Goal: Information Seeking & Learning: Learn about a topic

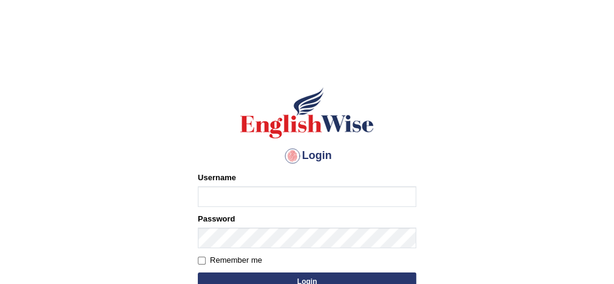
type input "Damanjit"
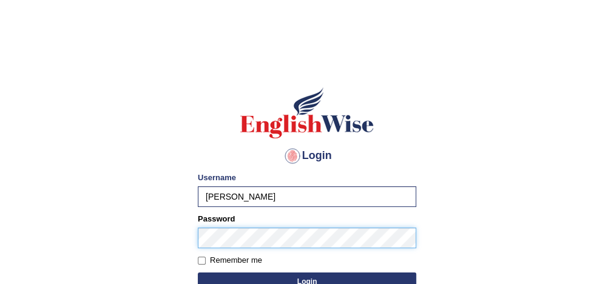
click at [198, 272] on button "Login" at bounding box center [307, 281] width 218 height 18
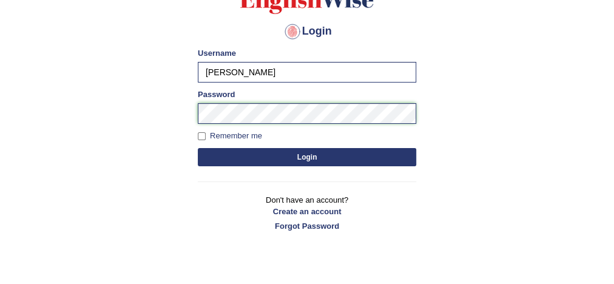
scroll to position [125, 0]
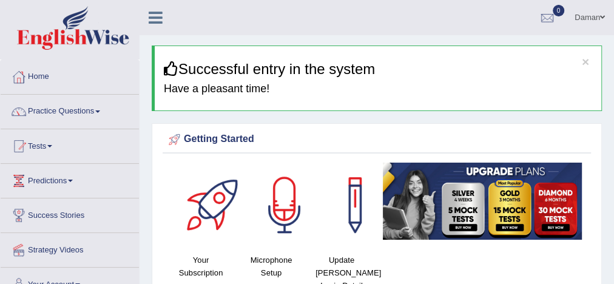
click at [76, 111] on link "Practice Questions" at bounding box center [70, 110] width 138 height 30
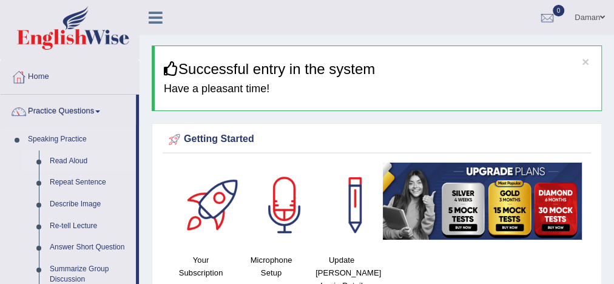
click at [67, 161] on link "Read Aloud" at bounding box center [90, 161] width 92 height 22
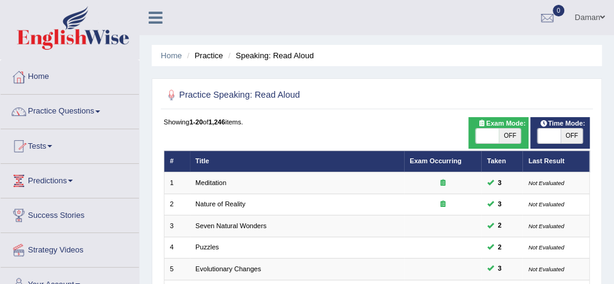
click at [560, 136] on span "OFF" at bounding box center [571, 136] width 22 height 15
checkbox input "true"
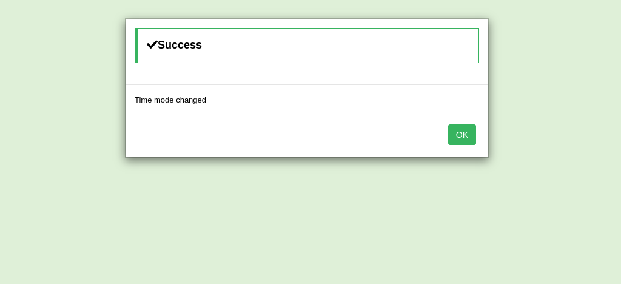
click at [461, 131] on button "OK" at bounding box center [462, 134] width 28 height 21
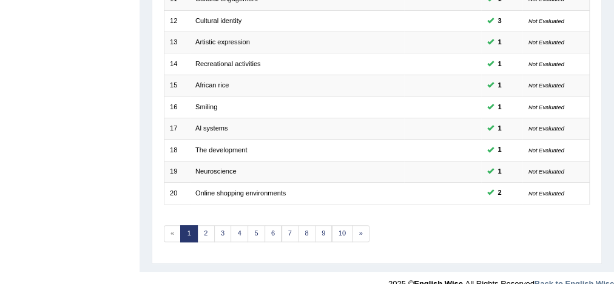
scroll to position [410, 0]
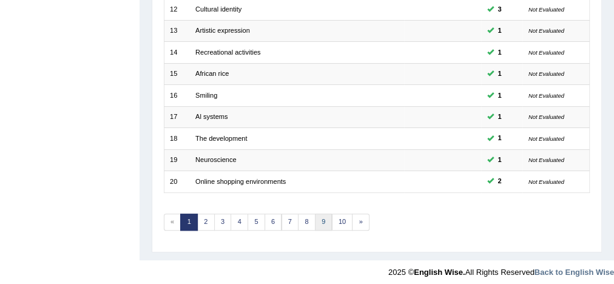
click at [321, 221] on link "9" at bounding box center [324, 221] width 18 height 17
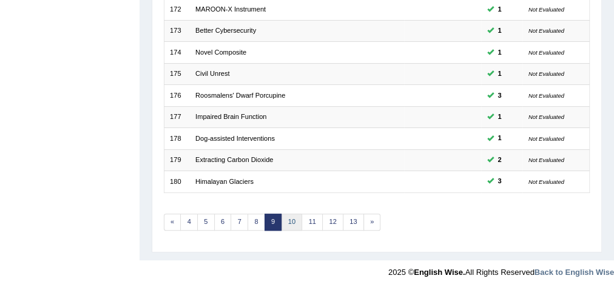
click at [287, 213] on link "10" at bounding box center [291, 221] width 21 height 17
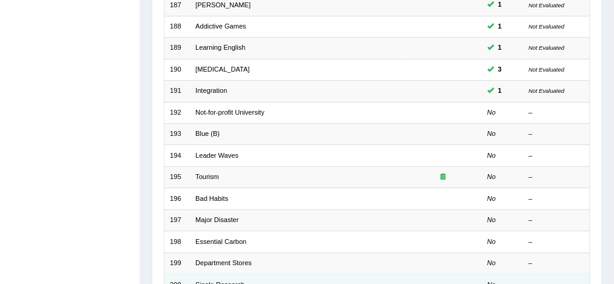
scroll to position [210, 0]
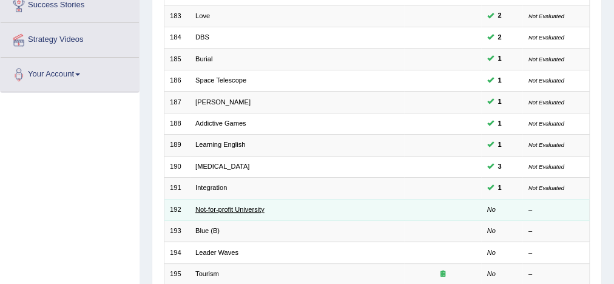
click at [202, 208] on link "Not-for-profit University" at bounding box center [229, 209] width 69 height 7
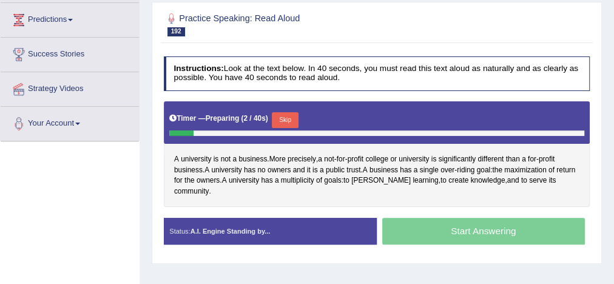
scroll to position [163, 0]
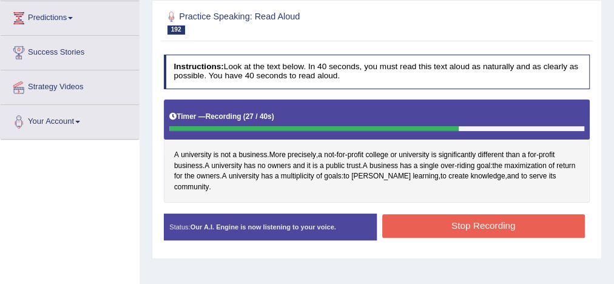
click at [421, 225] on button "Stop Recording" at bounding box center [483, 226] width 203 height 24
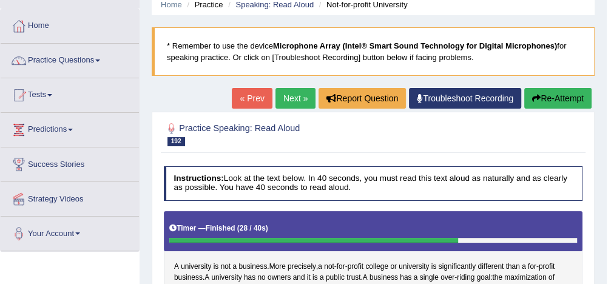
scroll to position [31, 0]
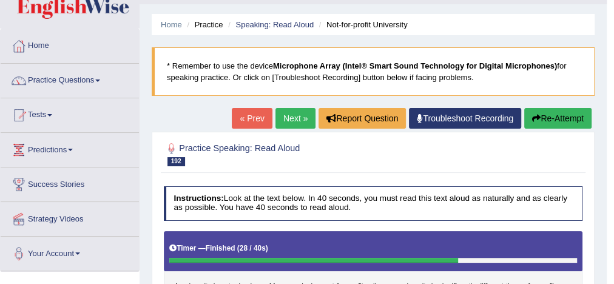
click at [294, 118] on link "Next »" at bounding box center [295, 118] width 40 height 21
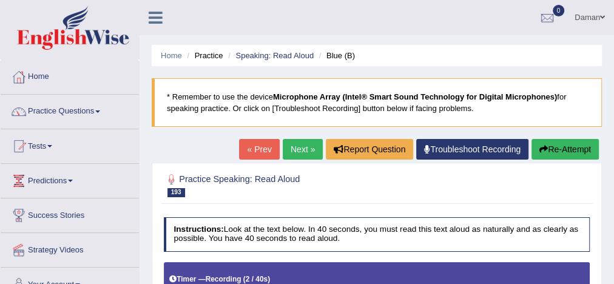
click at [258, 155] on link "« Prev" at bounding box center [259, 149] width 40 height 21
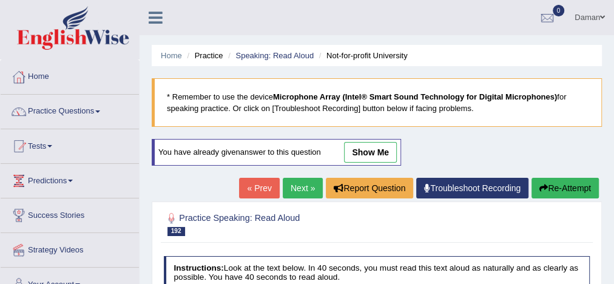
click at [297, 188] on link "Next »" at bounding box center [303, 188] width 40 height 21
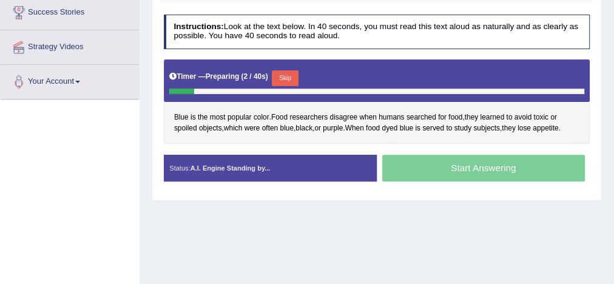
click at [289, 76] on button "Skip" at bounding box center [285, 78] width 26 height 16
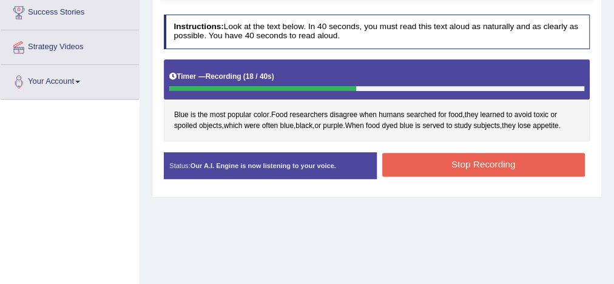
click at [459, 166] on button "Stop Recording" at bounding box center [483, 165] width 203 height 24
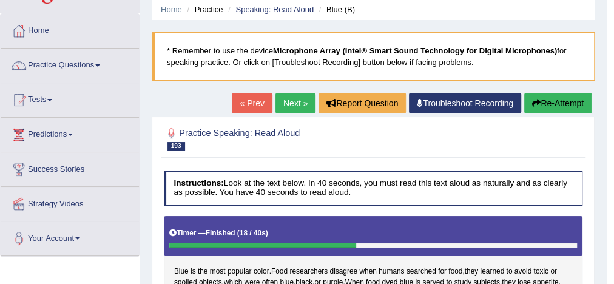
scroll to position [43, 0]
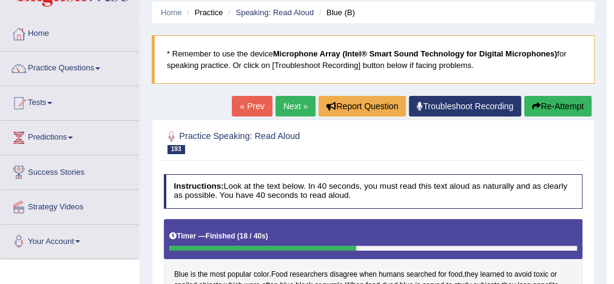
click at [292, 110] on link "Next »" at bounding box center [295, 106] width 40 height 21
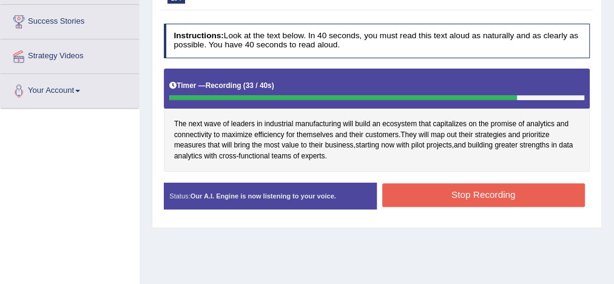
click at [429, 197] on button "Stop Recording" at bounding box center [483, 195] width 203 height 24
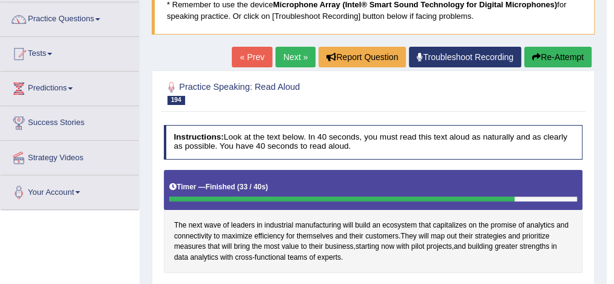
scroll to position [92, 0]
click at [285, 52] on link "Next »" at bounding box center [295, 57] width 40 height 21
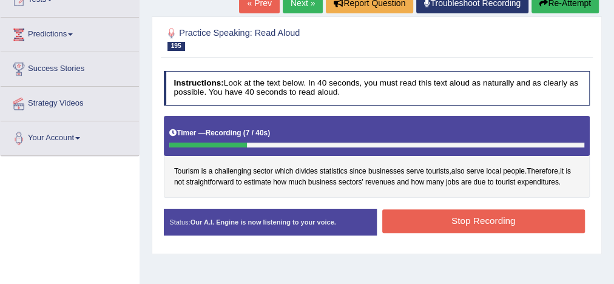
scroll to position [126, 0]
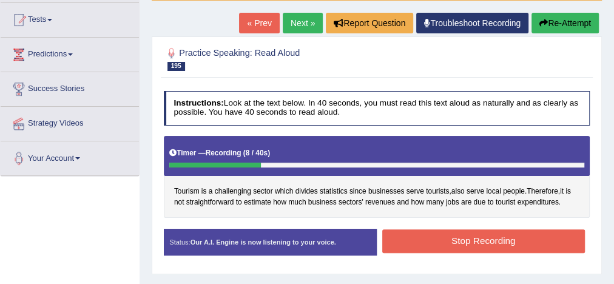
click at [264, 19] on link "« Prev" at bounding box center [259, 23] width 40 height 21
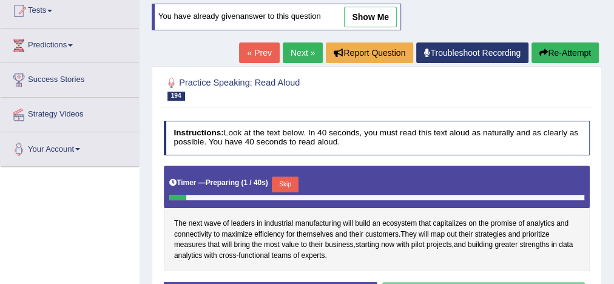
click at [297, 49] on link "Next »" at bounding box center [303, 52] width 40 height 21
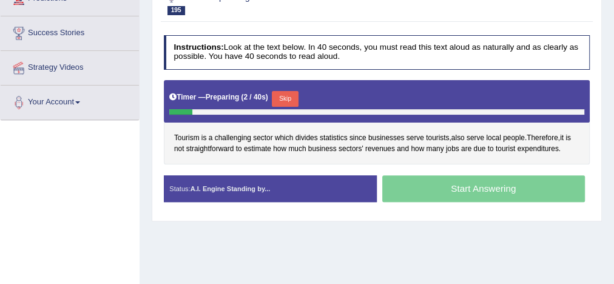
click at [286, 93] on button "Skip" at bounding box center [285, 99] width 26 height 16
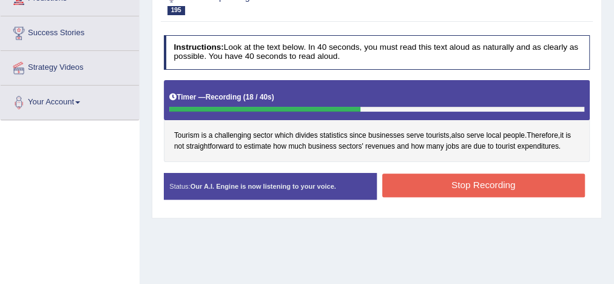
click at [397, 178] on button "Stop Recording" at bounding box center [483, 185] width 203 height 24
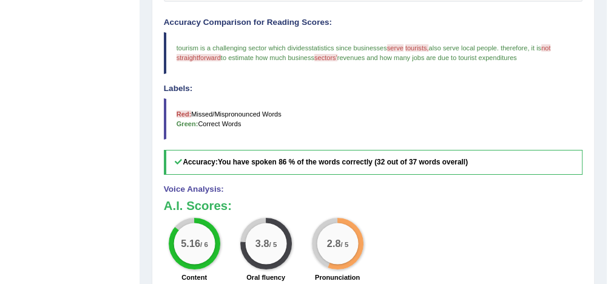
scroll to position [372, 0]
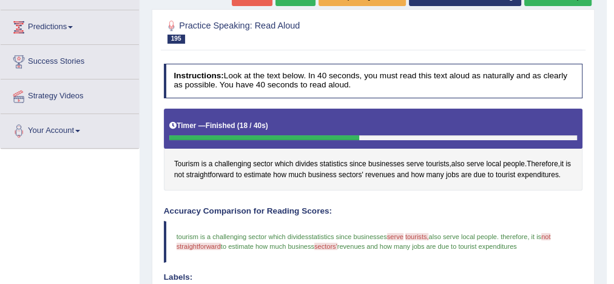
click at [397, 178] on div "Tourism is a challenging sector which divides statistics since businesses serve…" at bounding box center [373, 150] width 419 height 82
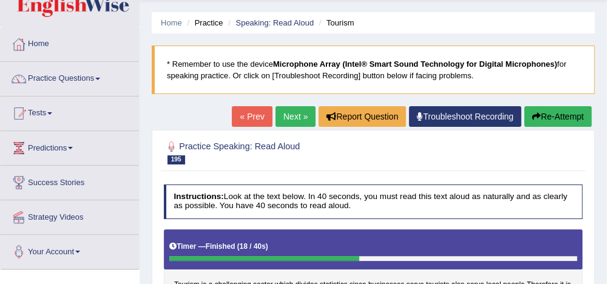
scroll to position [32, 0]
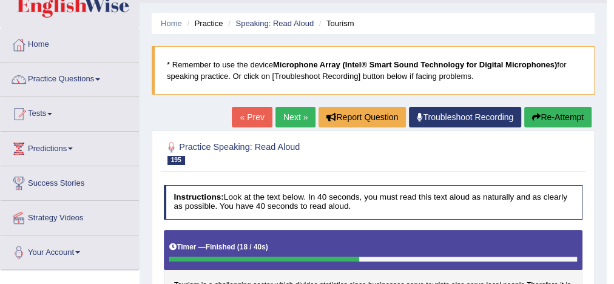
click at [293, 116] on link "Next »" at bounding box center [295, 117] width 40 height 21
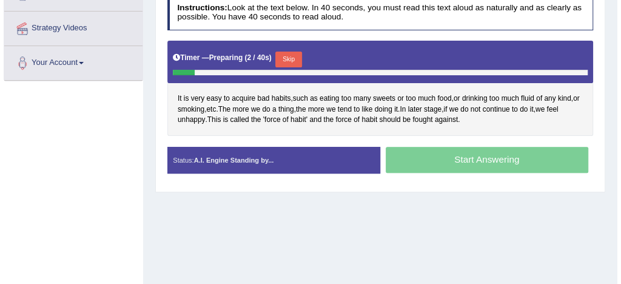
scroll to position [203, 0]
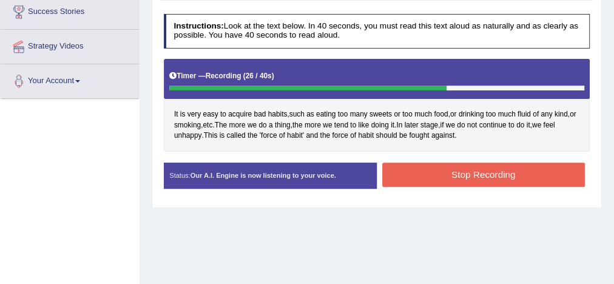
click at [482, 175] on button "Stop Recording" at bounding box center [483, 175] width 203 height 24
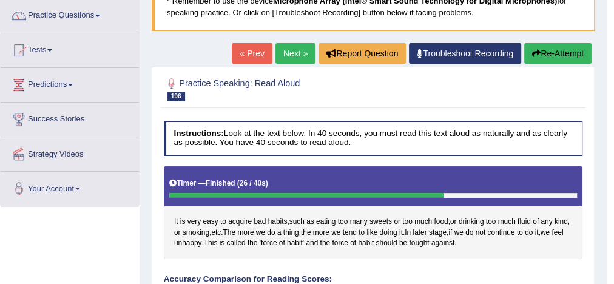
scroll to position [95, 0]
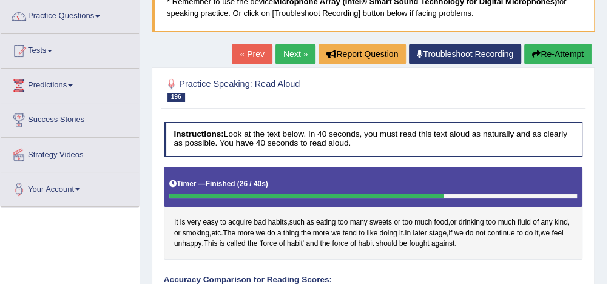
click at [298, 56] on link "Next »" at bounding box center [295, 54] width 40 height 21
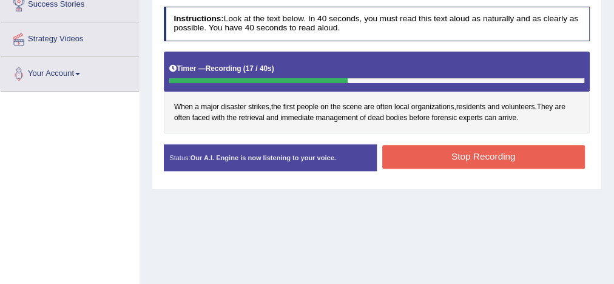
click at [452, 155] on button "Stop Recording" at bounding box center [483, 157] width 203 height 24
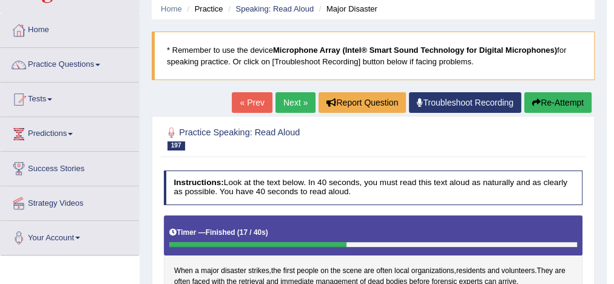
scroll to position [30, 0]
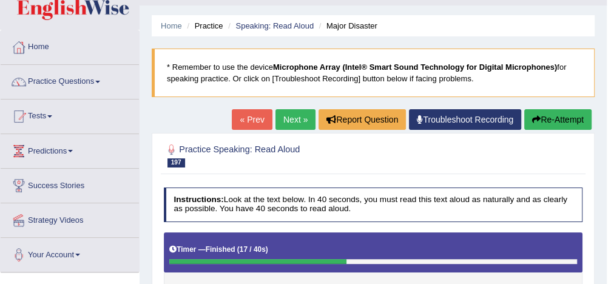
click at [290, 119] on link "Next »" at bounding box center [295, 119] width 40 height 21
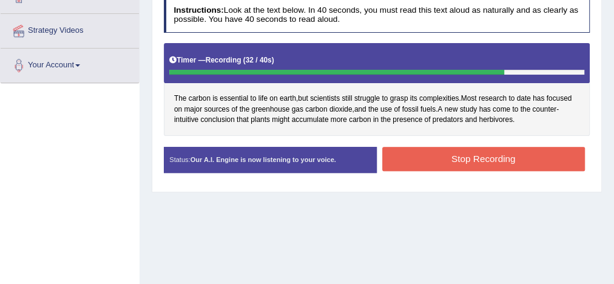
click at [471, 158] on button "Stop Recording" at bounding box center [483, 159] width 203 height 24
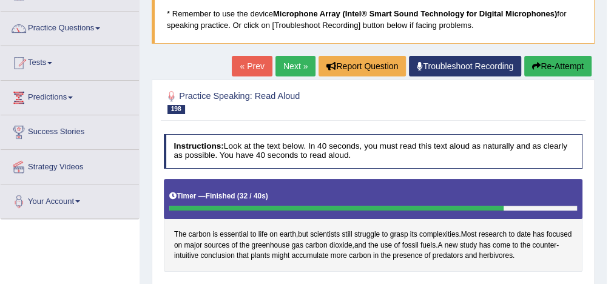
scroll to position [82, 0]
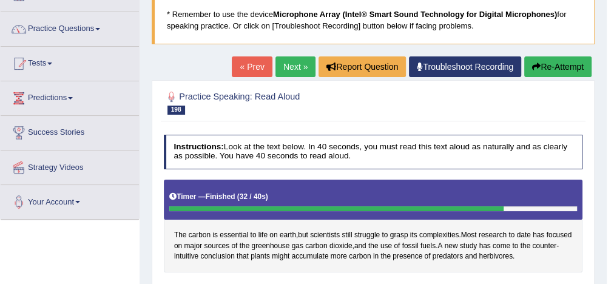
click at [293, 64] on link "Next »" at bounding box center [295, 66] width 40 height 21
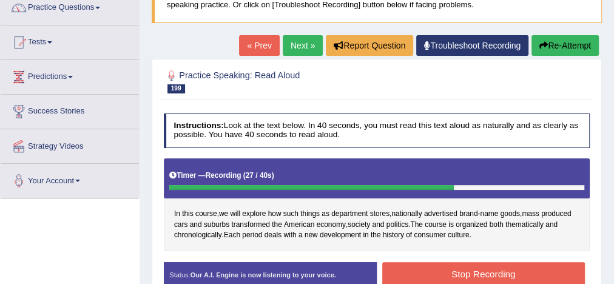
scroll to position [103, 0]
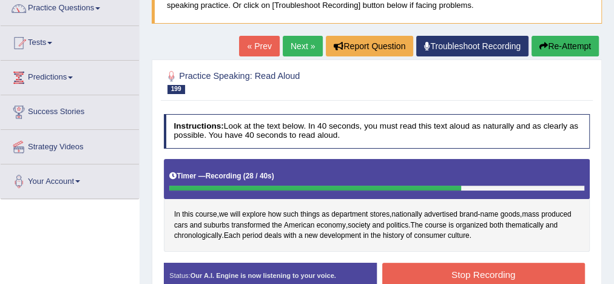
click at [252, 47] on link "« Prev" at bounding box center [259, 46] width 40 height 21
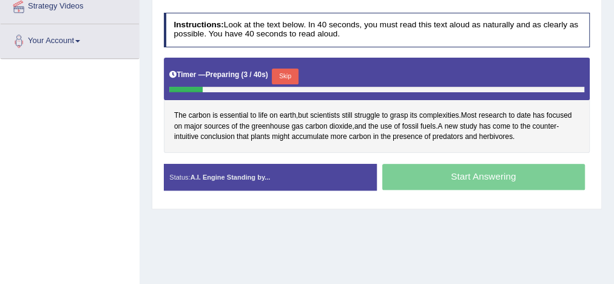
scroll to position [244, 0]
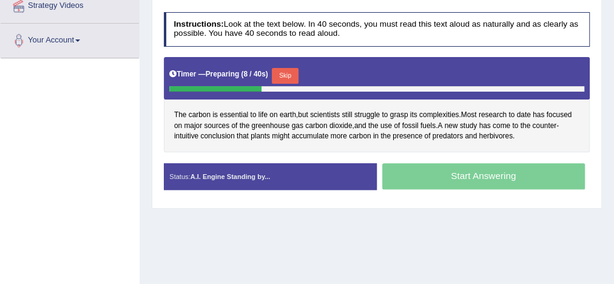
click at [463, 179] on div "Start Answering" at bounding box center [483, 177] width 213 height 29
click at [292, 68] on button "Skip" at bounding box center [289, 76] width 26 height 16
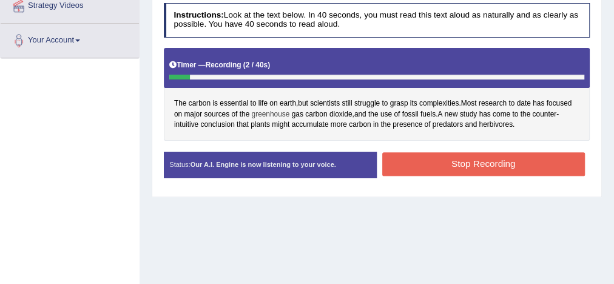
scroll to position [134, 0]
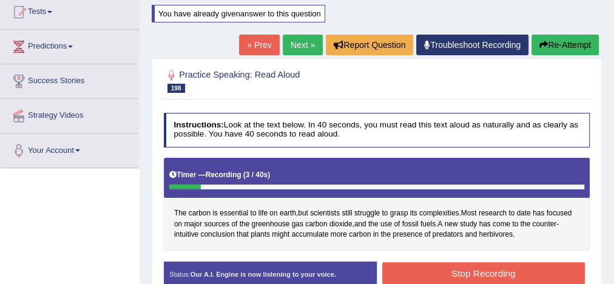
click at [259, 45] on link "« Prev" at bounding box center [259, 45] width 40 height 21
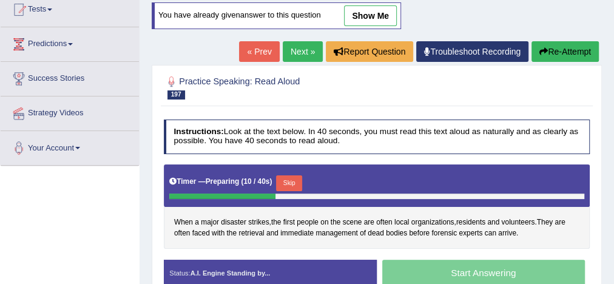
scroll to position [104, 0]
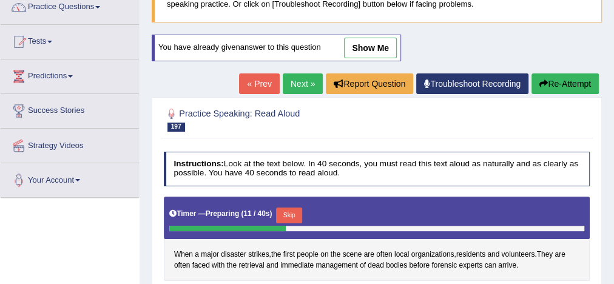
click at [304, 85] on link "Next »" at bounding box center [303, 83] width 40 height 21
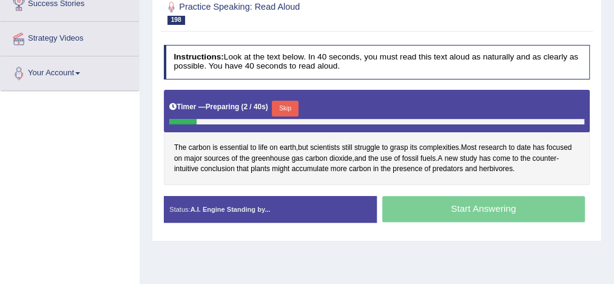
click at [292, 106] on button "Skip" at bounding box center [285, 109] width 26 height 16
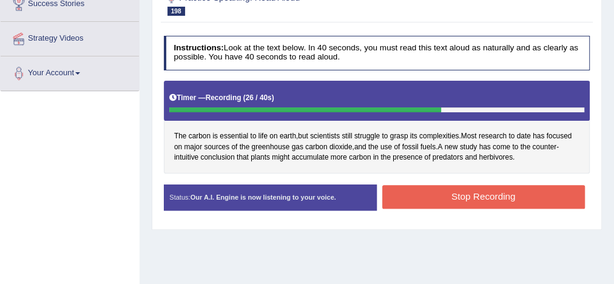
click at [428, 187] on button "Stop Recording" at bounding box center [483, 197] width 203 height 24
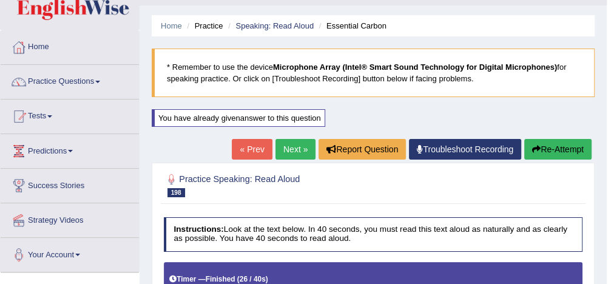
scroll to position [29, 0]
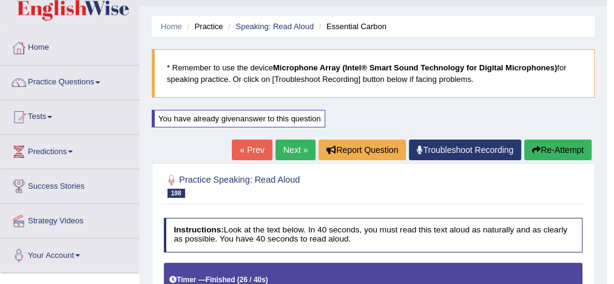
click at [298, 147] on link "Next »" at bounding box center [295, 149] width 40 height 21
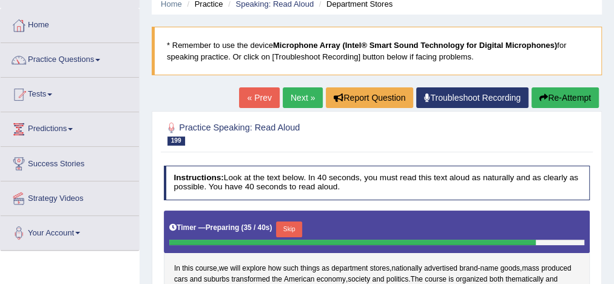
scroll to position [51, 0]
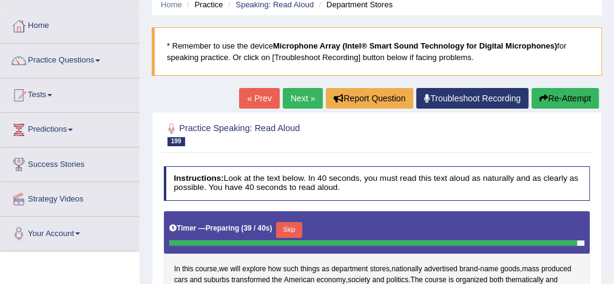
click at [257, 95] on link "« Prev" at bounding box center [259, 98] width 40 height 21
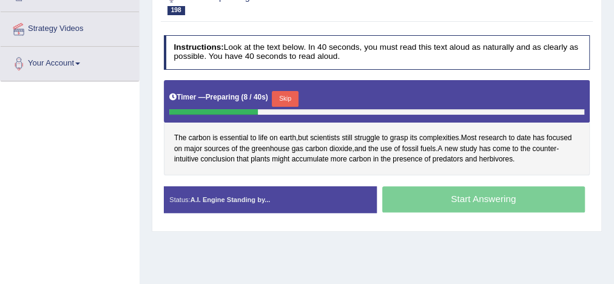
scroll to position [148, 0]
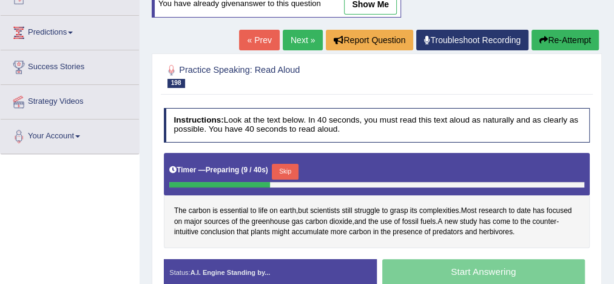
click at [297, 39] on link "Next »" at bounding box center [303, 40] width 40 height 21
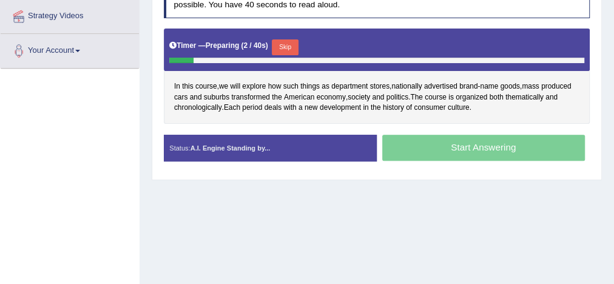
scroll to position [233, 0]
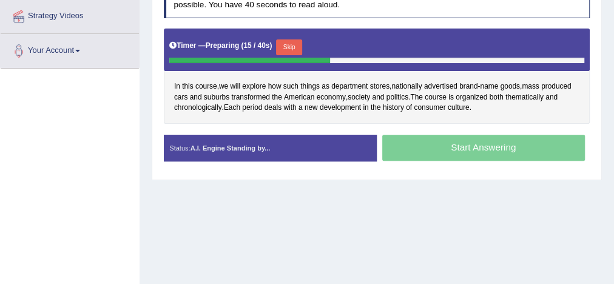
click at [295, 45] on button "Skip" at bounding box center [289, 47] width 26 height 16
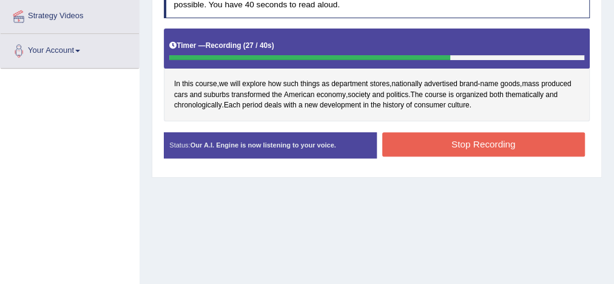
click at [412, 136] on button "Stop Recording" at bounding box center [483, 144] width 203 height 24
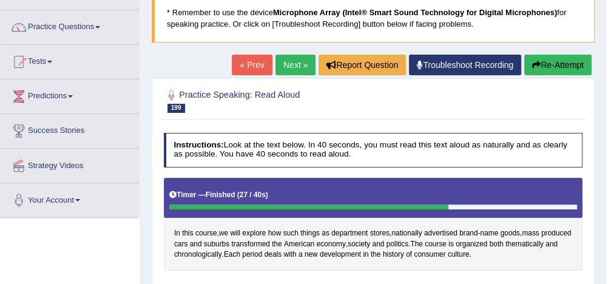
scroll to position [84, 0]
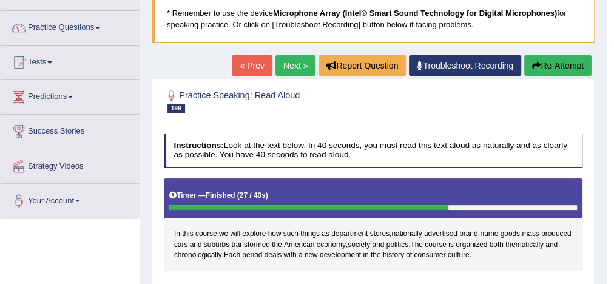
click at [287, 65] on link "Next »" at bounding box center [295, 65] width 40 height 21
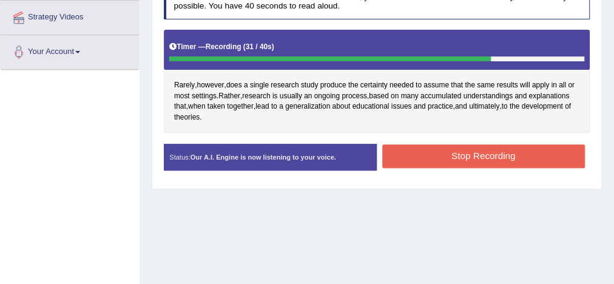
click at [483, 153] on button "Stop Recording" at bounding box center [483, 156] width 203 height 24
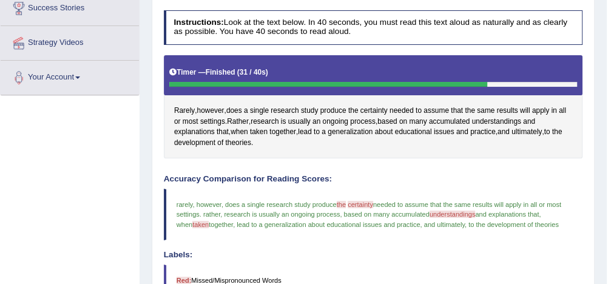
scroll to position [131, 0]
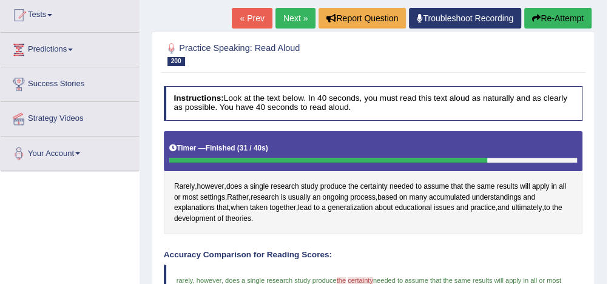
click at [291, 17] on link "Next »" at bounding box center [295, 18] width 40 height 21
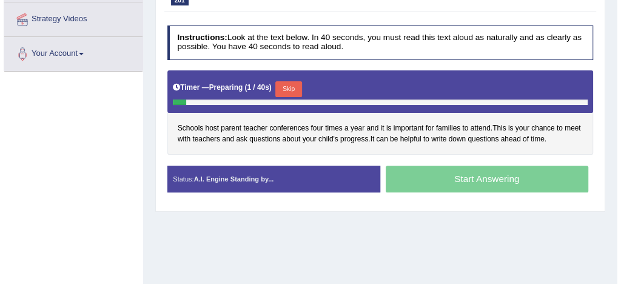
scroll to position [233, 0]
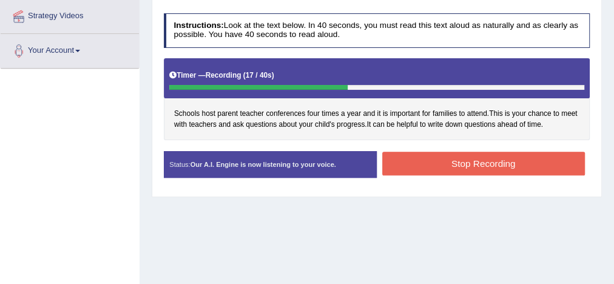
click at [461, 159] on button "Stop Recording" at bounding box center [483, 164] width 203 height 24
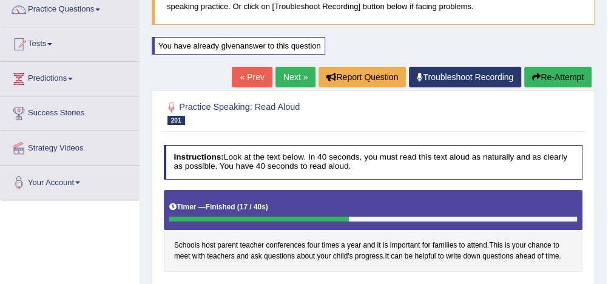
scroll to position [99, 0]
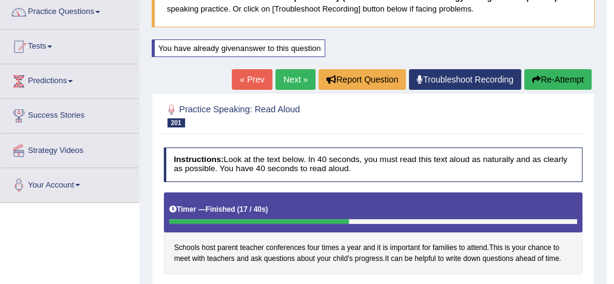
click at [293, 79] on link "Next »" at bounding box center [295, 79] width 40 height 21
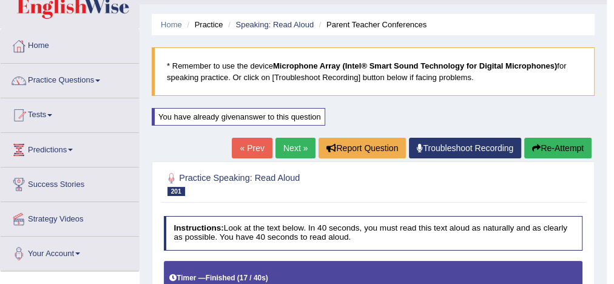
scroll to position [30, 0]
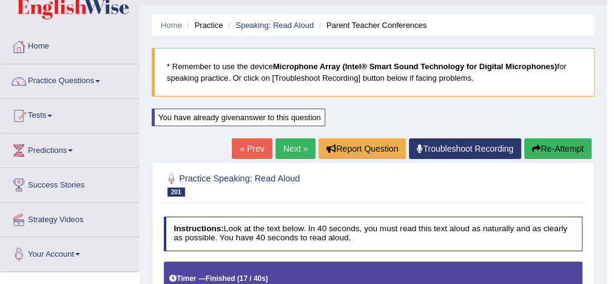
click at [297, 150] on link "Next »" at bounding box center [295, 148] width 40 height 21
click at [246, 150] on link "« Prev" at bounding box center [252, 148] width 40 height 21
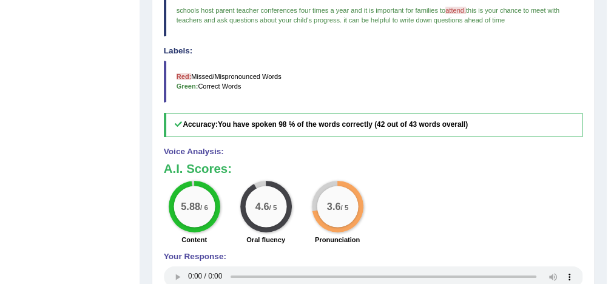
scroll to position [403, 0]
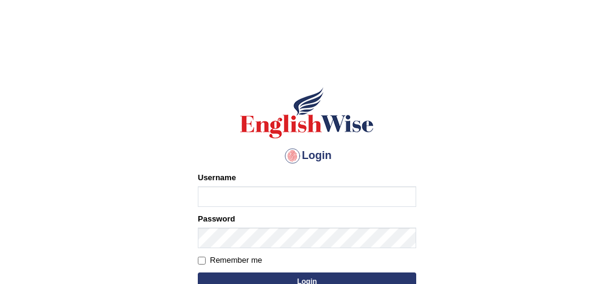
click at [251, 193] on input "Username" at bounding box center [307, 196] width 218 height 21
type input "[PERSON_NAME]"
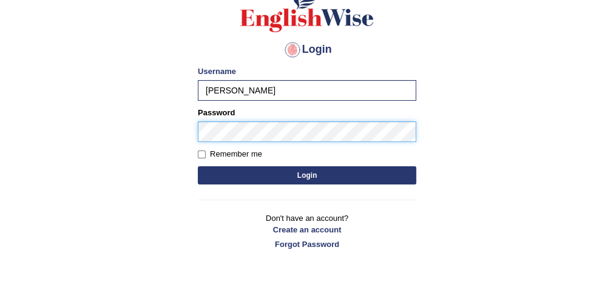
scroll to position [114, 0]
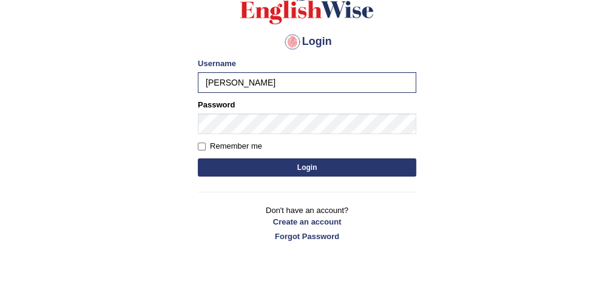
click at [312, 169] on button "Login" at bounding box center [307, 167] width 218 height 18
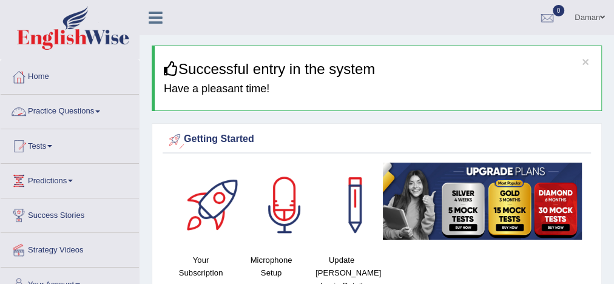
click at [80, 111] on link "Practice Questions" at bounding box center [70, 110] width 138 height 30
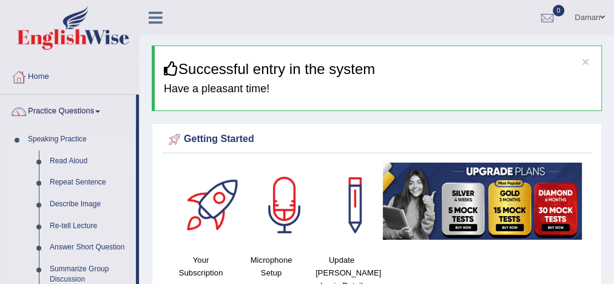
click at [74, 159] on link "Read Aloud" at bounding box center [90, 161] width 92 height 22
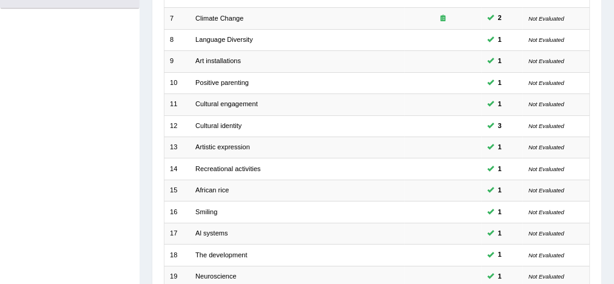
scroll to position [410, 0]
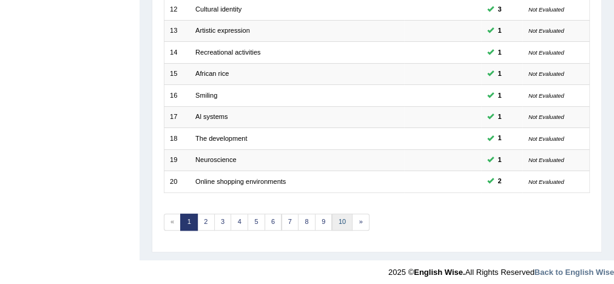
click at [333, 217] on link "10" at bounding box center [342, 221] width 21 height 17
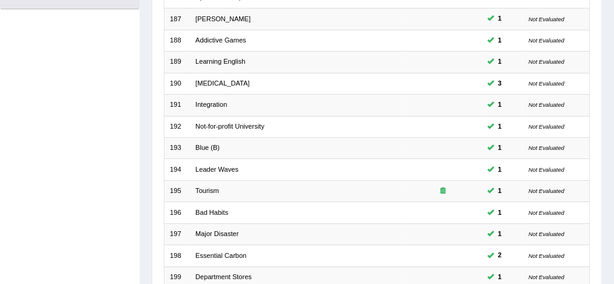
scroll to position [410, 0]
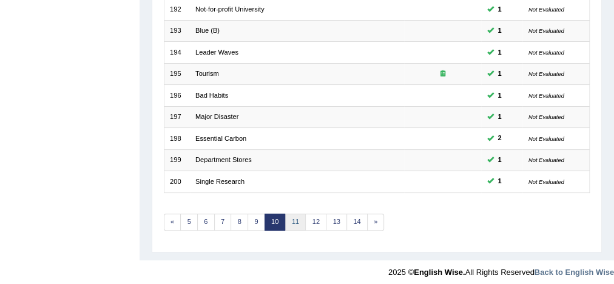
click at [293, 220] on link "11" at bounding box center [295, 221] width 21 height 17
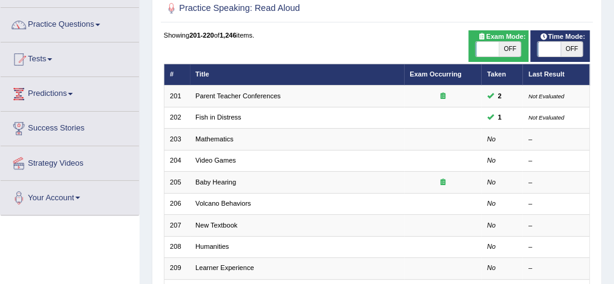
scroll to position [87, 0]
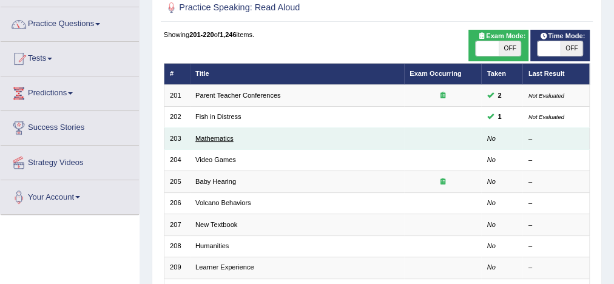
click at [223, 139] on link "Mathematics" at bounding box center [214, 138] width 38 height 7
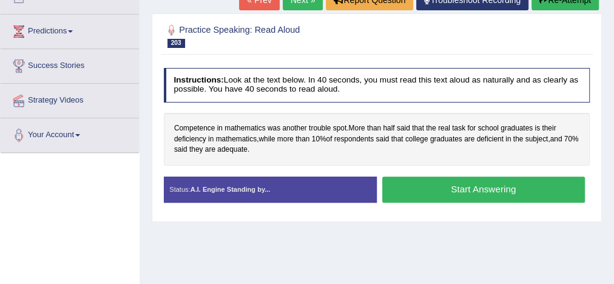
scroll to position [150, 0]
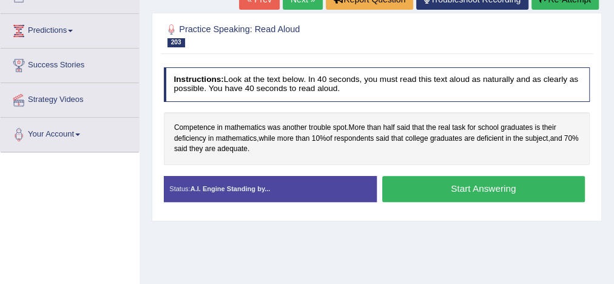
click at [437, 188] on button "Start Answering" at bounding box center [483, 189] width 203 height 26
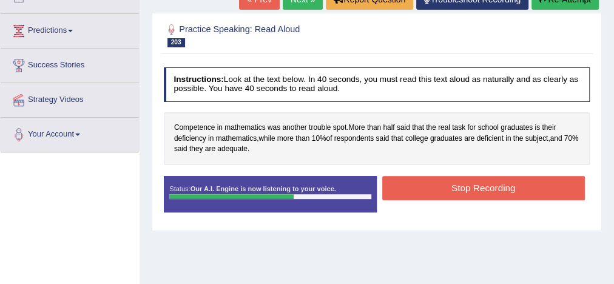
click at [437, 188] on button "Stop Recording" at bounding box center [483, 188] width 203 height 24
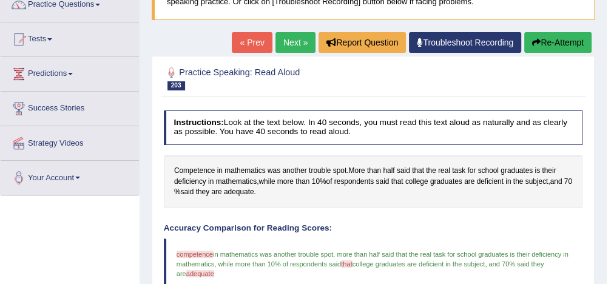
scroll to position [0, 0]
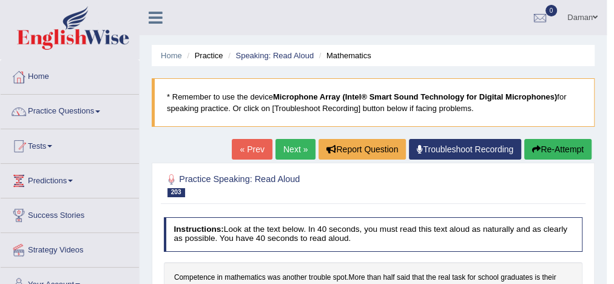
click at [561, 149] on button "Re-Attempt" at bounding box center [557, 149] width 67 height 21
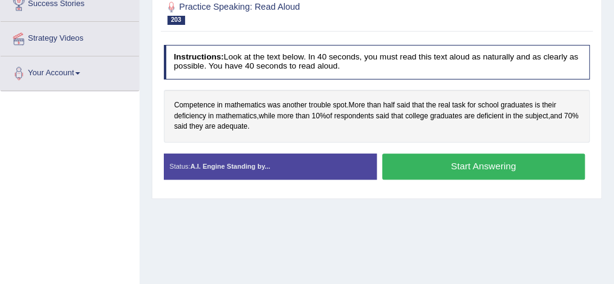
scroll to position [211, 0]
click at [453, 168] on button "Start Answering" at bounding box center [483, 166] width 203 height 26
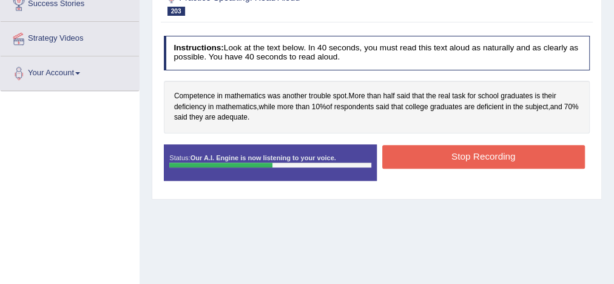
click at [458, 156] on button "Stop Recording" at bounding box center [483, 157] width 203 height 24
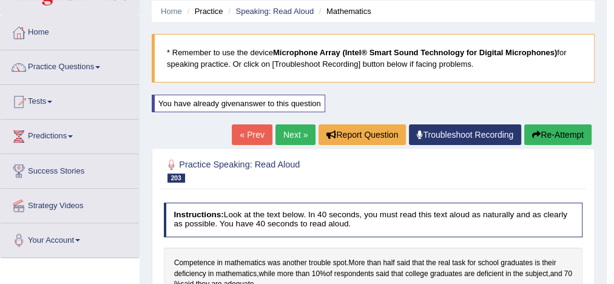
scroll to position [0, 0]
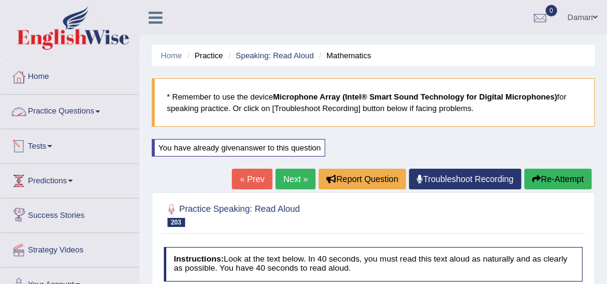
click at [73, 110] on link "Practice Questions" at bounding box center [70, 110] width 138 height 30
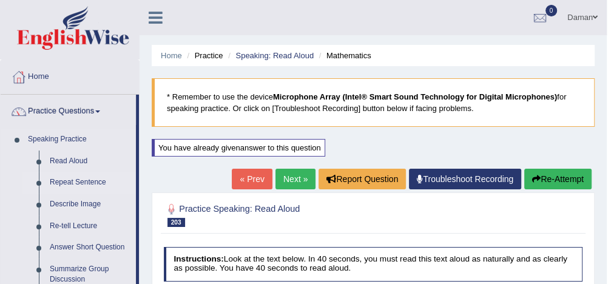
click at [75, 181] on link "Repeat Sentence" at bounding box center [90, 183] width 92 height 22
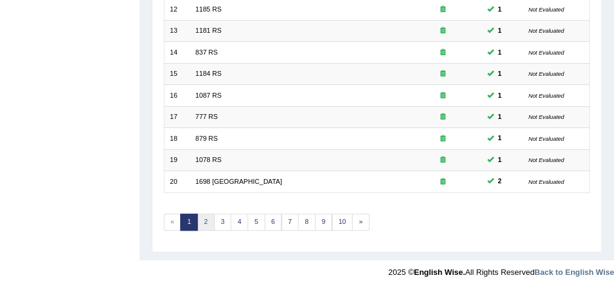
click at [206, 217] on link "2" at bounding box center [206, 221] width 18 height 17
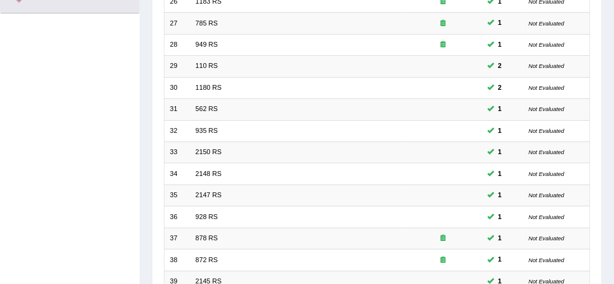
scroll to position [410, 0]
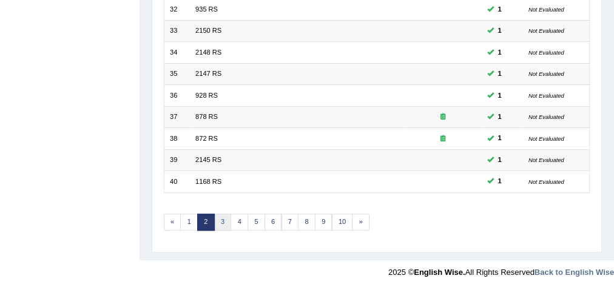
click at [221, 216] on link "3" at bounding box center [223, 221] width 18 height 17
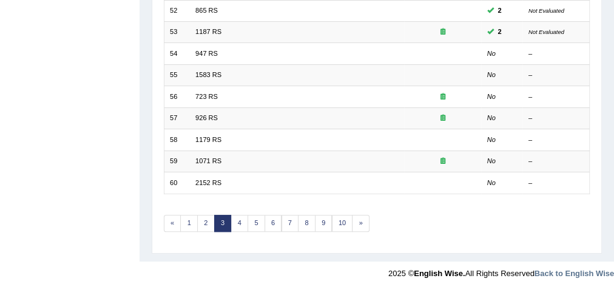
scroll to position [410, 0]
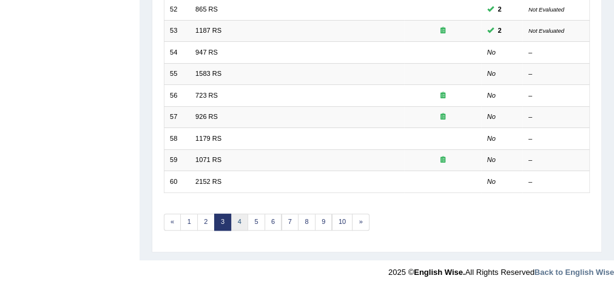
click at [239, 221] on link "4" at bounding box center [239, 221] width 18 height 17
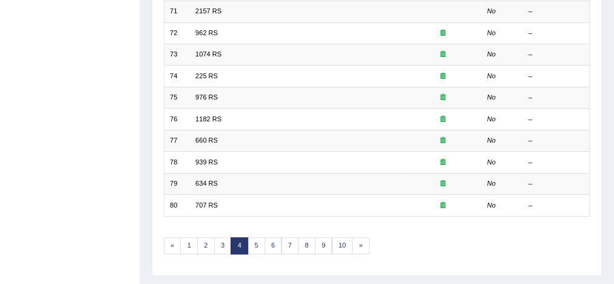
scroll to position [410, 0]
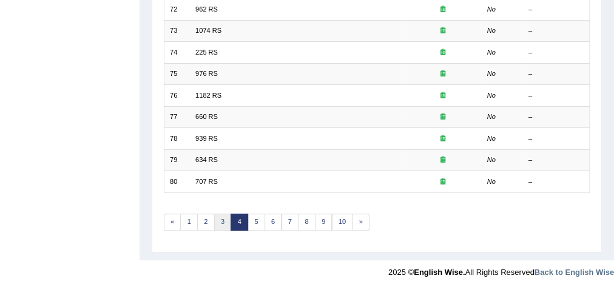
click at [217, 218] on link "3" at bounding box center [223, 221] width 18 height 17
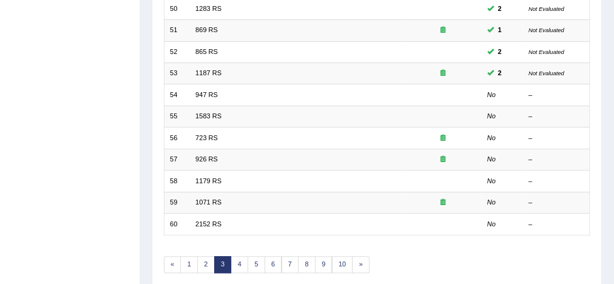
scroll to position [374, 0]
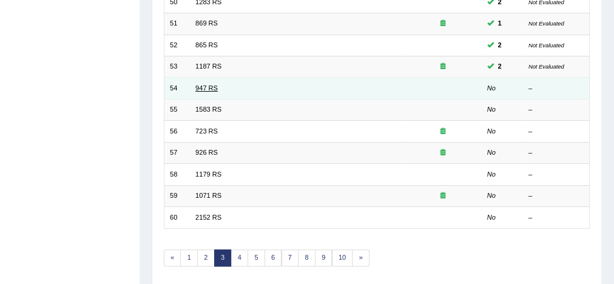
click at [207, 85] on link "947 RS" at bounding box center [206, 87] width 22 height 7
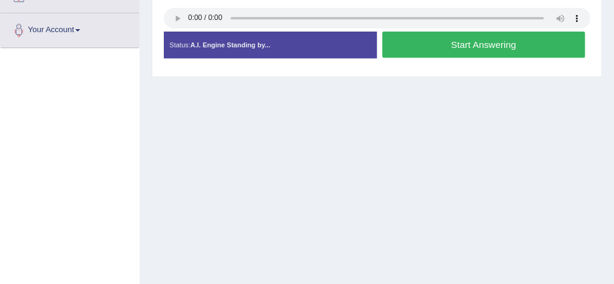
click at [460, 42] on button "Start Answering" at bounding box center [483, 45] width 203 height 26
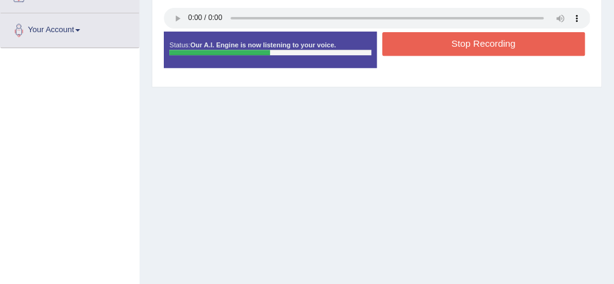
click at [460, 42] on button "Stop Recording" at bounding box center [483, 44] width 203 height 24
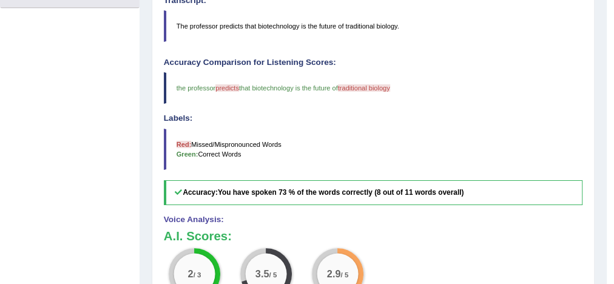
scroll to position [293, 0]
